Goal: Browse casually: Explore the website without a specific task or goal

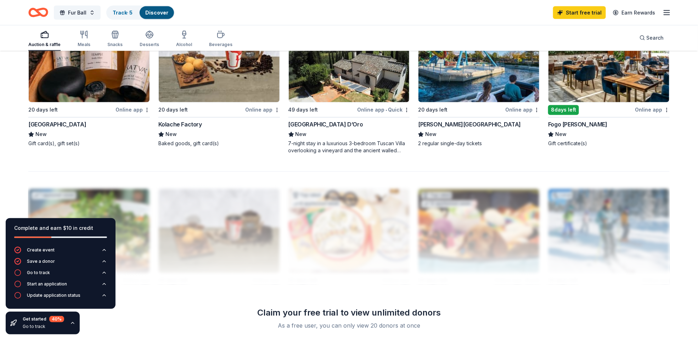
scroll to position [425, 0]
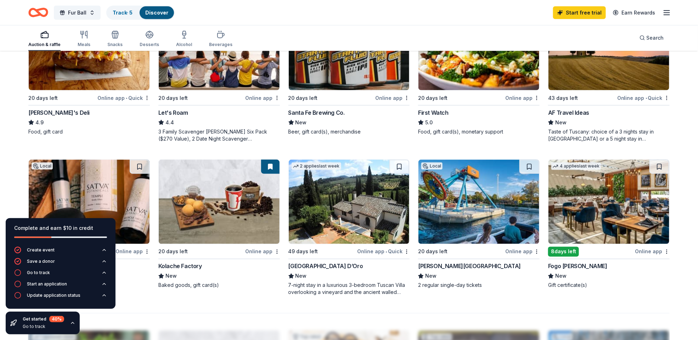
click at [592, 216] on img at bounding box center [608, 202] width 121 height 84
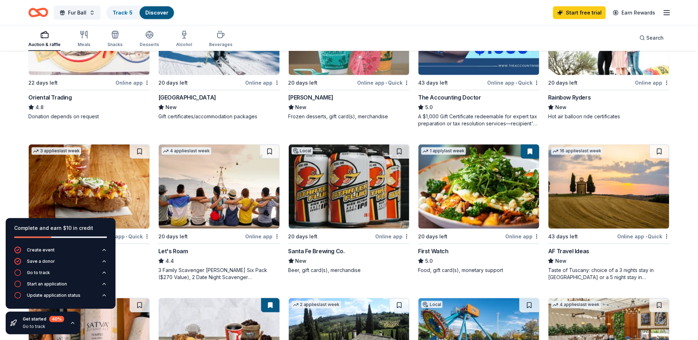
scroll to position [283, 0]
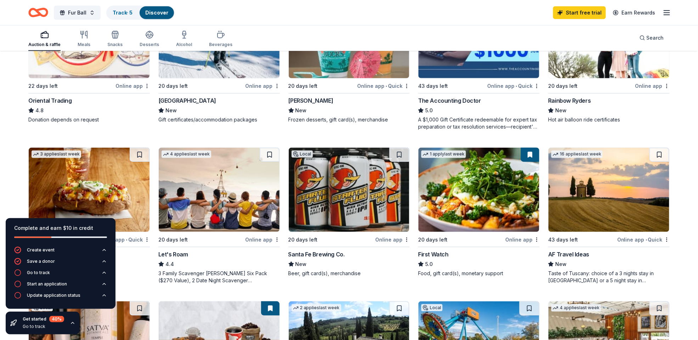
click at [343, 183] on img at bounding box center [349, 190] width 121 height 84
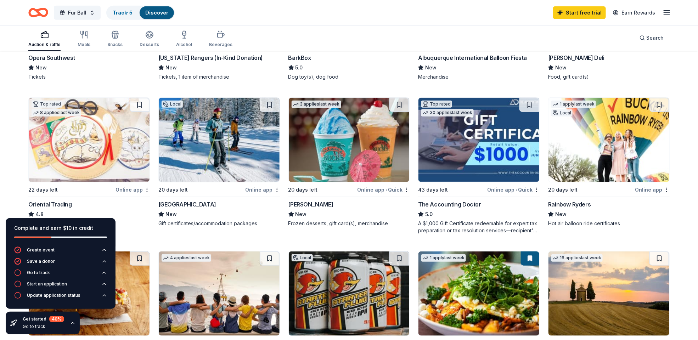
scroll to position [177, 0]
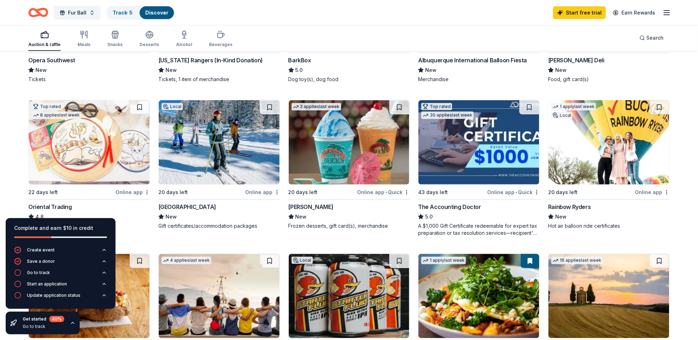
click at [205, 159] on img at bounding box center [219, 142] width 121 height 84
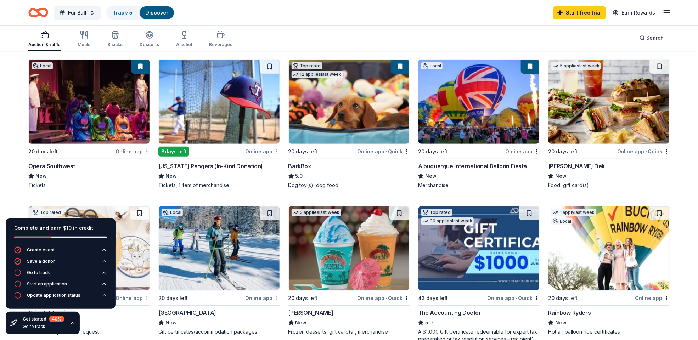
scroll to position [71, 0]
click at [124, 111] on img at bounding box center [89, 102] width 121 height 84
click at [236, 113] on img at bounding box center [219, 102] width 121 height 84
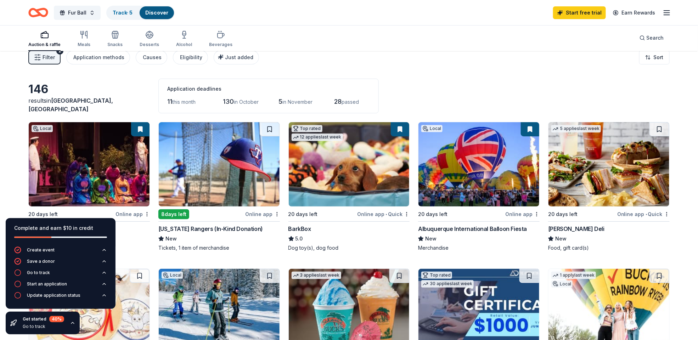
scroll to position [0, 0]
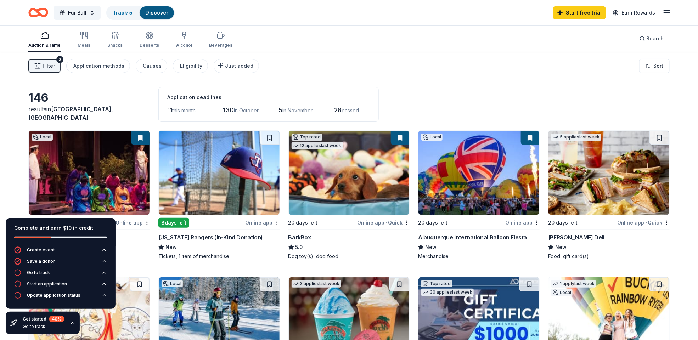
click at [463, 153] on img at bounding box center [478, 173] width 121 height 84
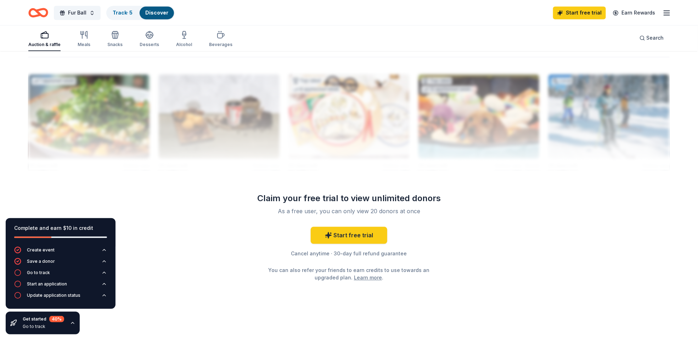
scroll to position [540, 0]
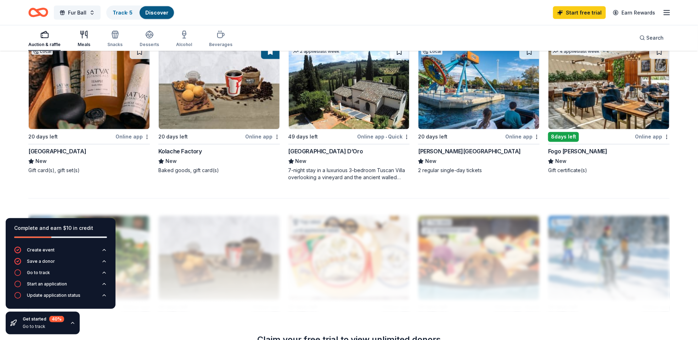
click at [87, 36] on icon "button" at bounding box center [84, 34] width 9 height 9
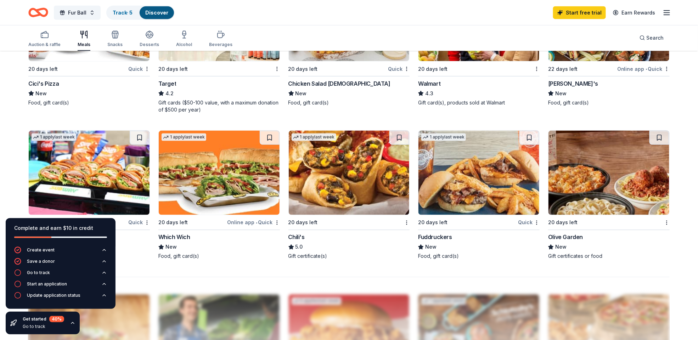
scroll to position [461, 0]
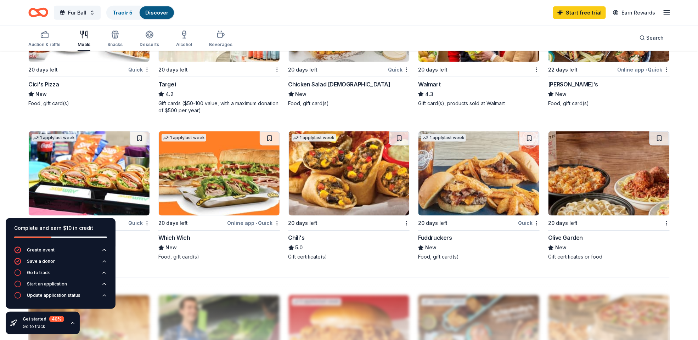
click at [595, 141] on img at bounding box center [608, 173] width 121 height 84
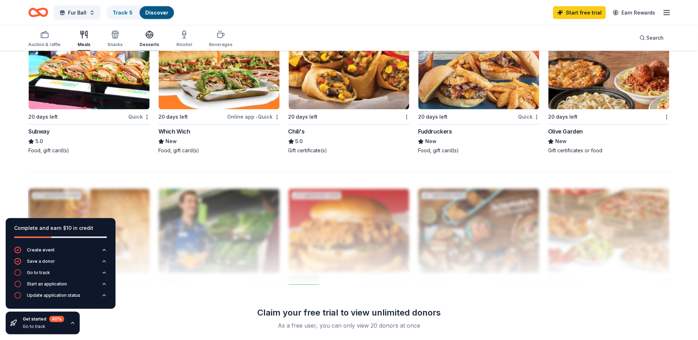
click at [148, 36] on icon "button" at bounding box center [149, 34] width 7 height 5
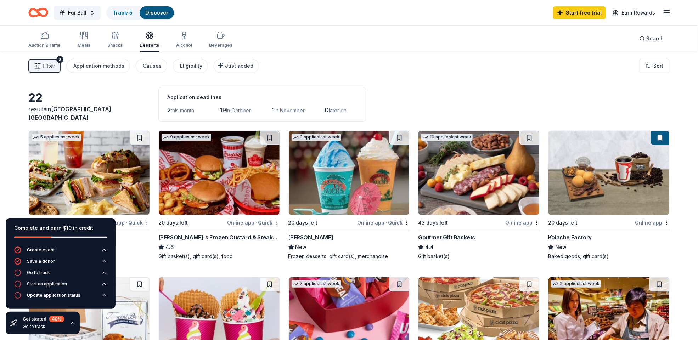
click at [465, 173] on img at bounding box center [478, 173] width 121 height 84
click at [537, 222] on html "Fur Ball Track · 5 Discover Start free trial Earn Rewards Auction & raffle Meal…" at bounding box center [349, 170] width 698 height 340
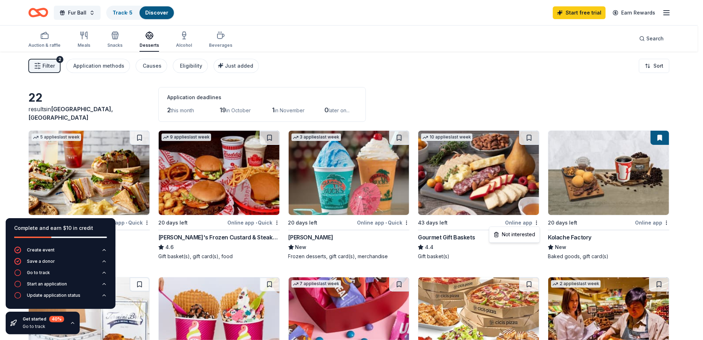
click at [518, 192] on html "Fur Ball Track · 5 Discover Start free trial Earn Rewards Auction & raffle Meal…" at bounding box center [351, 170] width 703 height 340
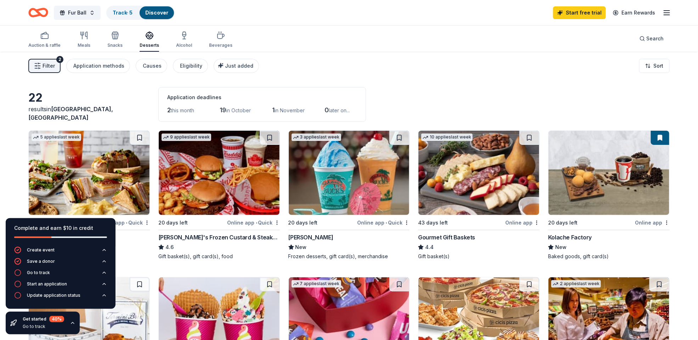
click at [448, 237] on div "Gourmet Gift Baskets" at bounding box center [446, 237] width 57 height 9
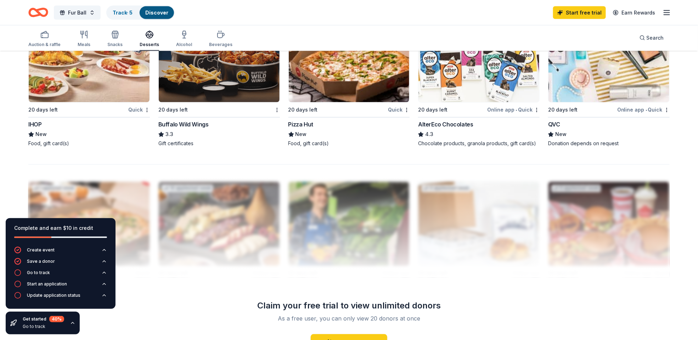
scroll to position [673, 0]
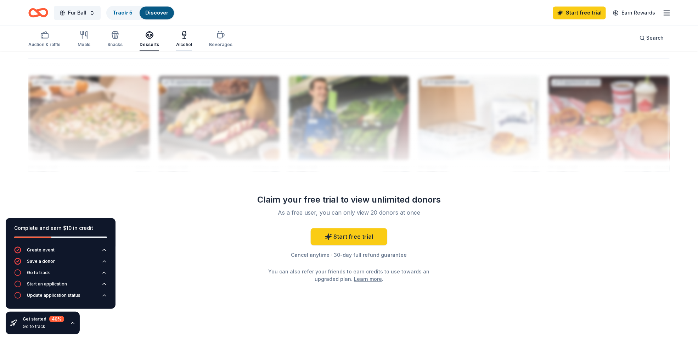
click at [186, 40] on div "Alcohol" at bounding box center [184, 38] width 16 height 17
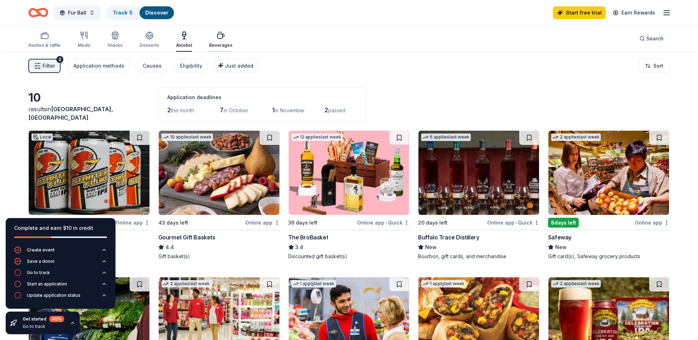
click at [219, 38] on icon "button" at bounding box center [221, 36] width 7 height 5
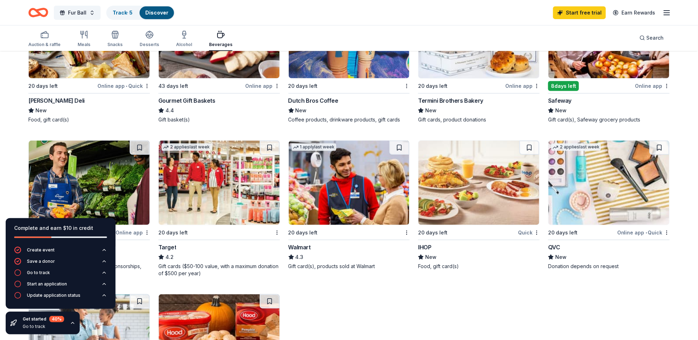
scroll to position [43, 0]
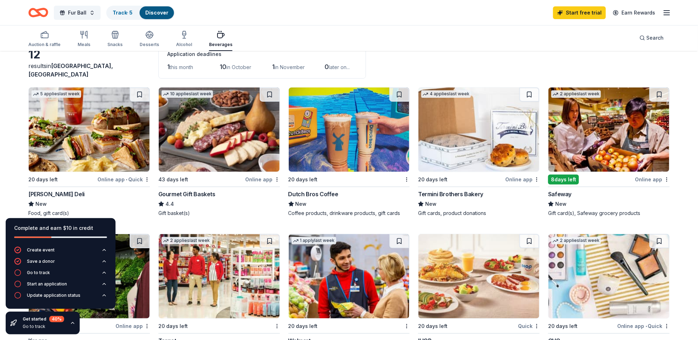
click at [112, 129] on img at bounding box center [89, 130] width 121 height 84
click at [44, 34] on icon "button" at bounding box center [44, 34] width 9 height 9
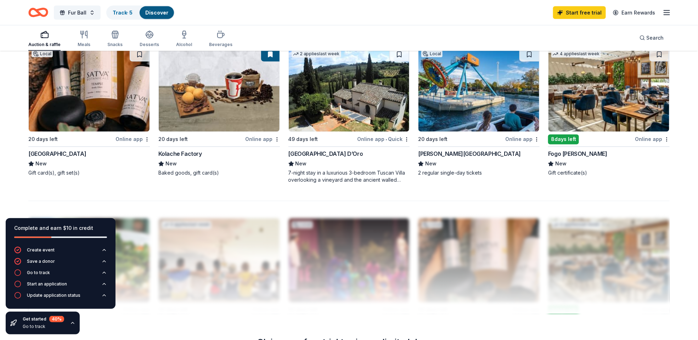
scroll to position [540, 0]
